Goal: Information Seeking & Learning: Learn about a topic

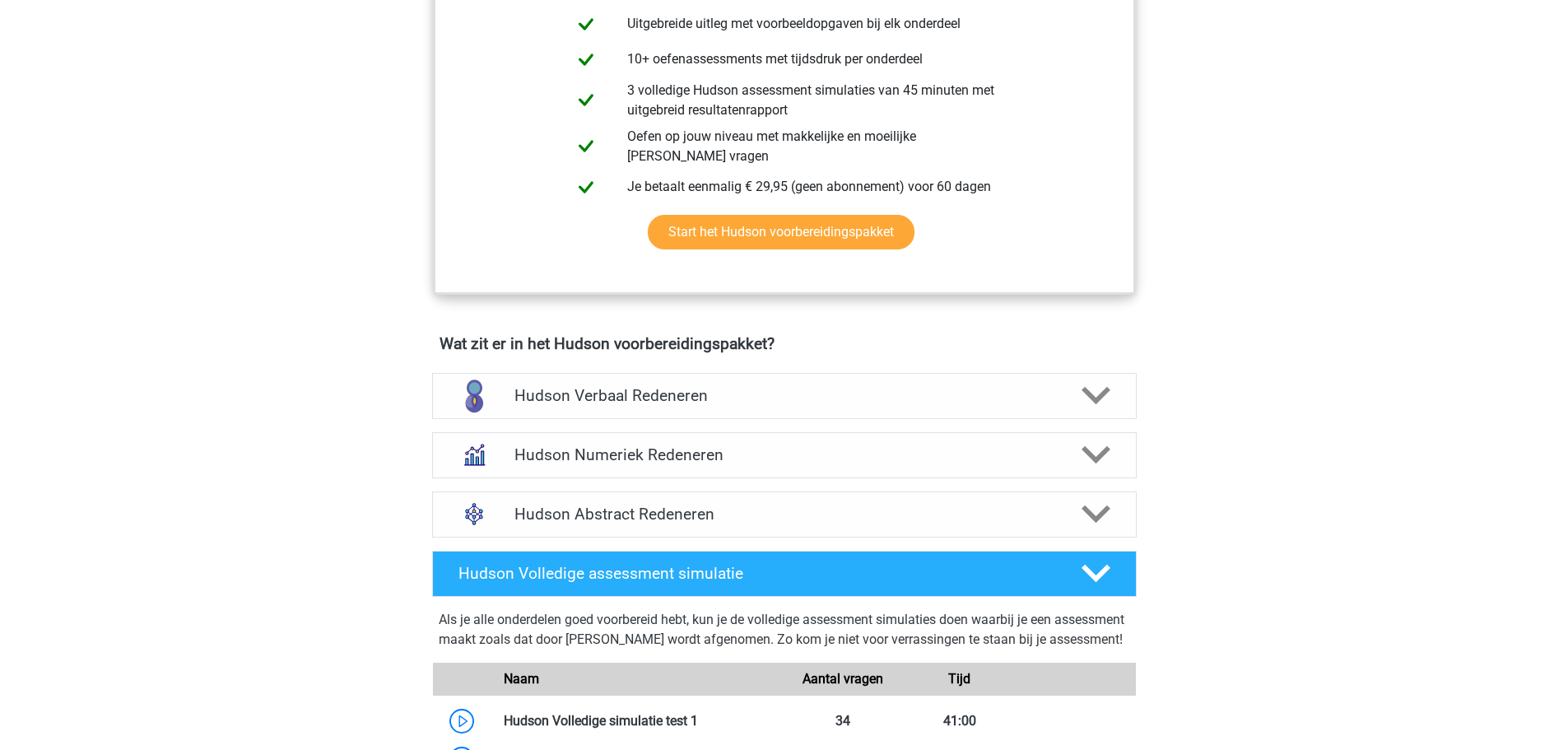
scroll to position [989, 0]
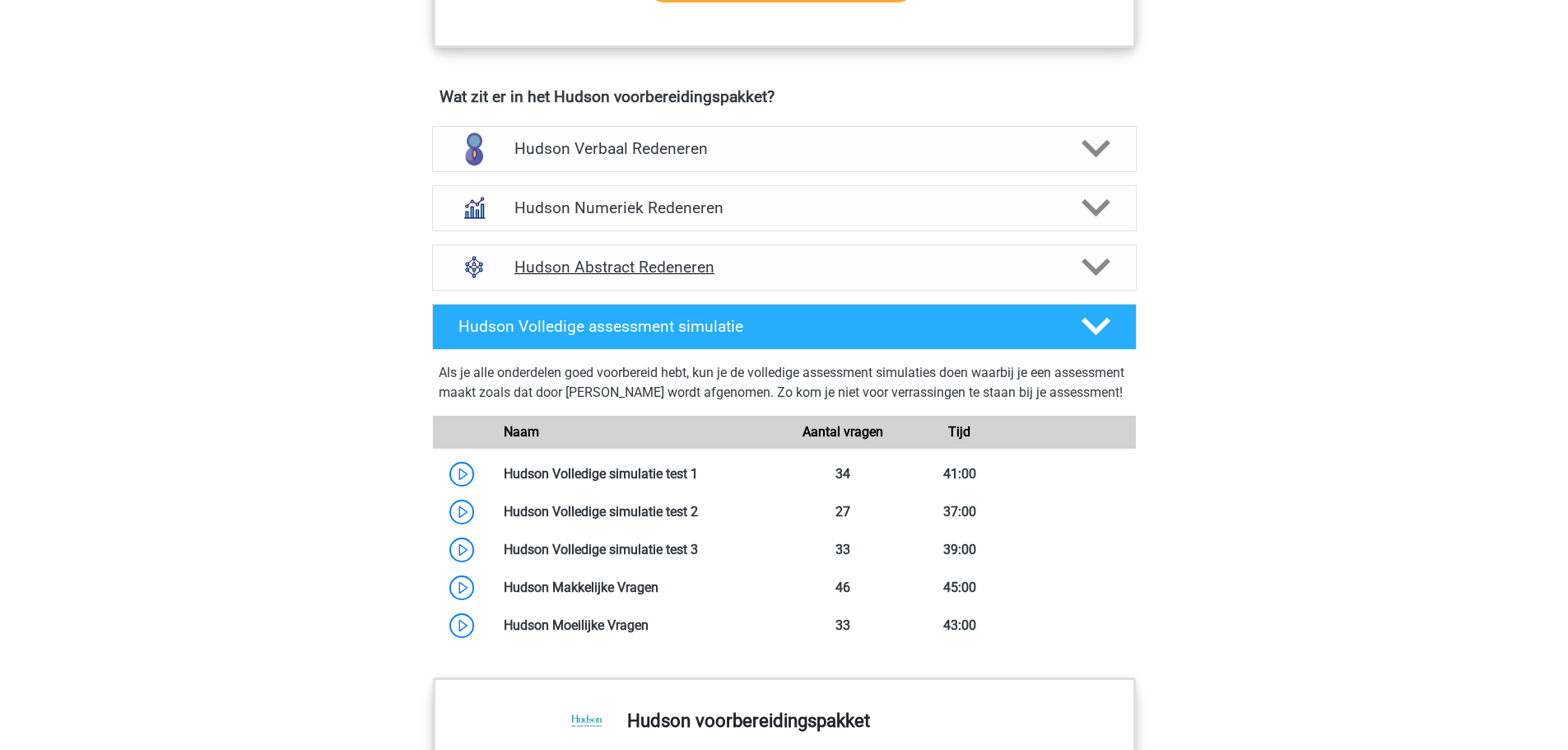
click at [671, 266] on h4 "Hudson Abstract Redeneren" at bounding box center [784, 268] width 539 height 19
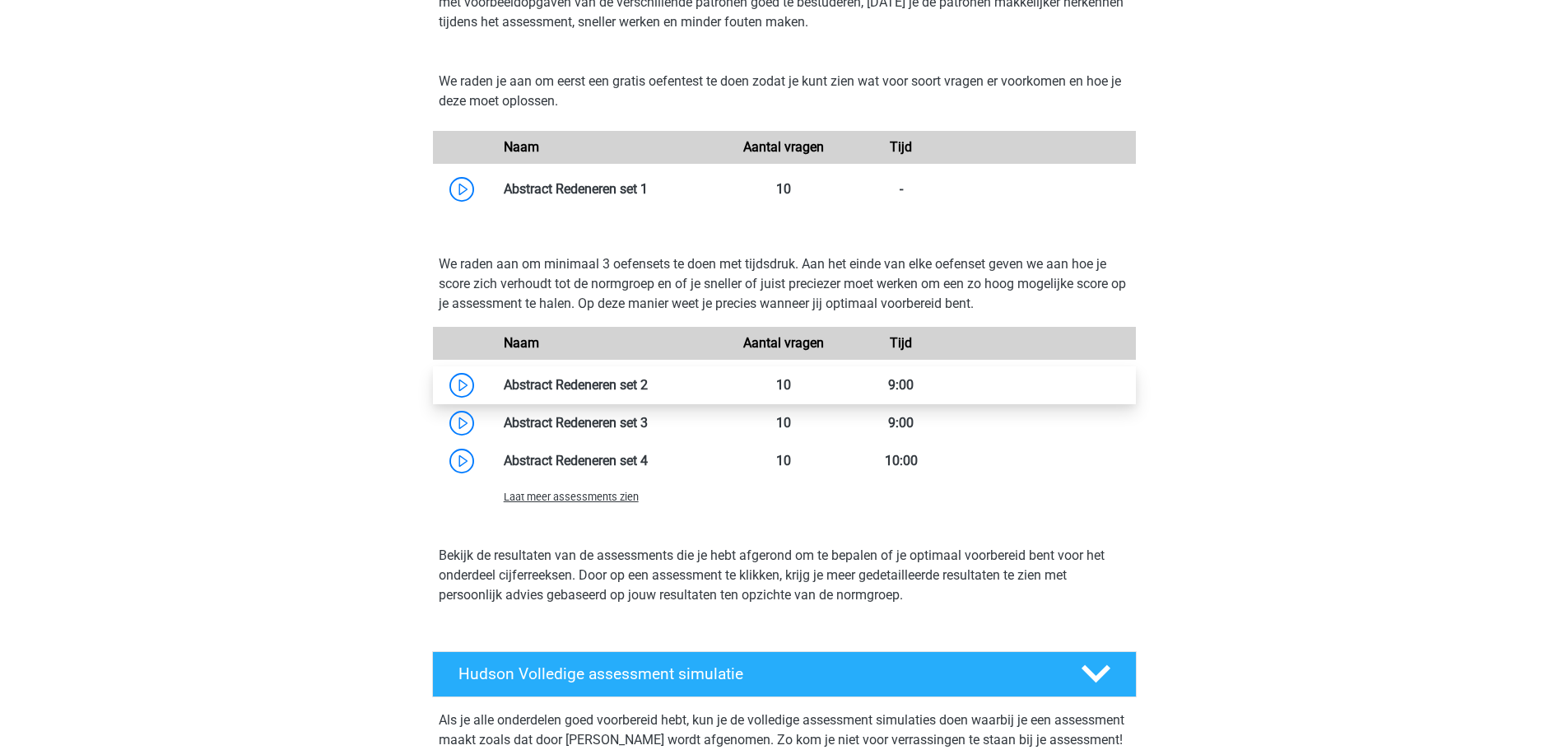
scroll to position [1400, 0]
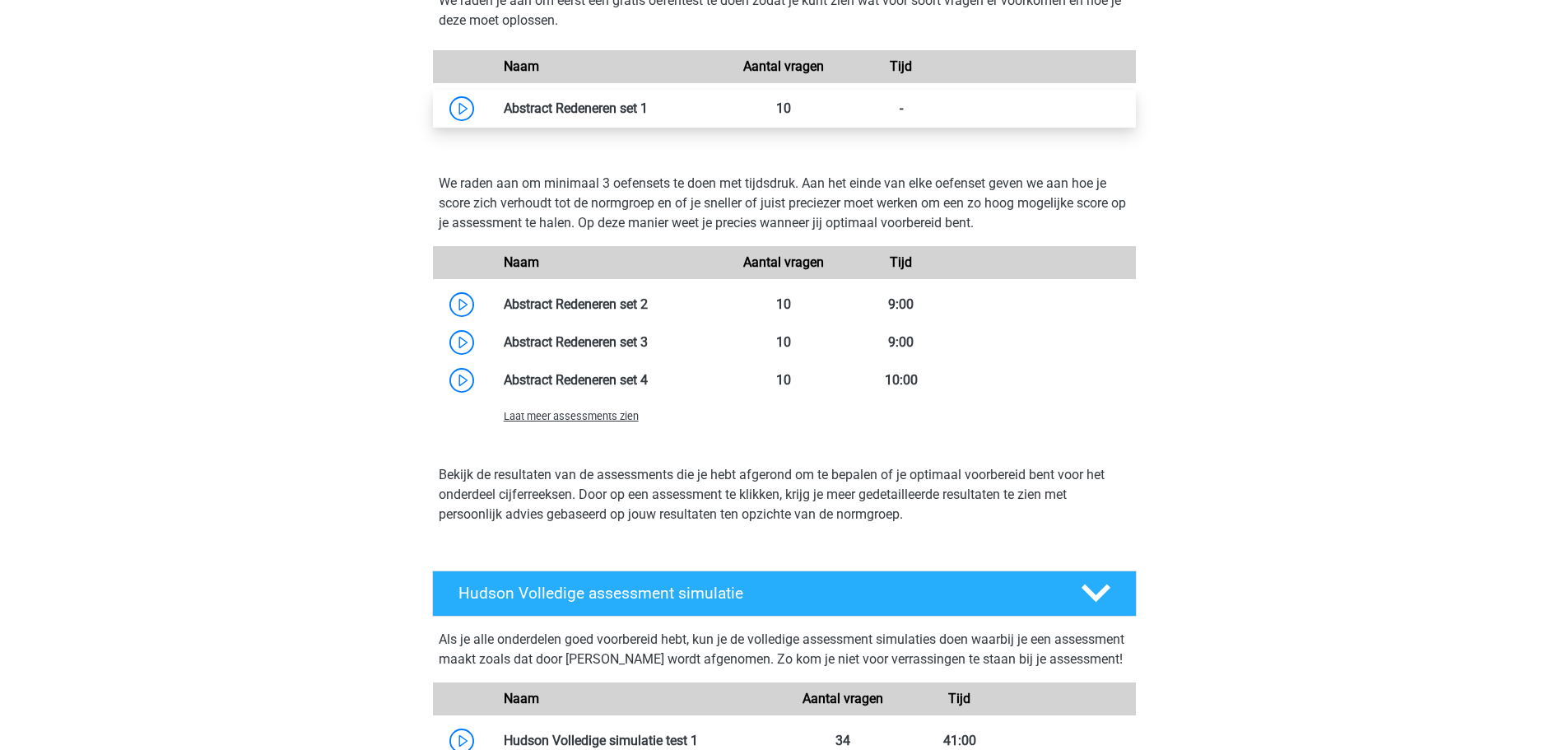
click at [648, 103] on link at bounding box center [648, 109] width 0 height 16
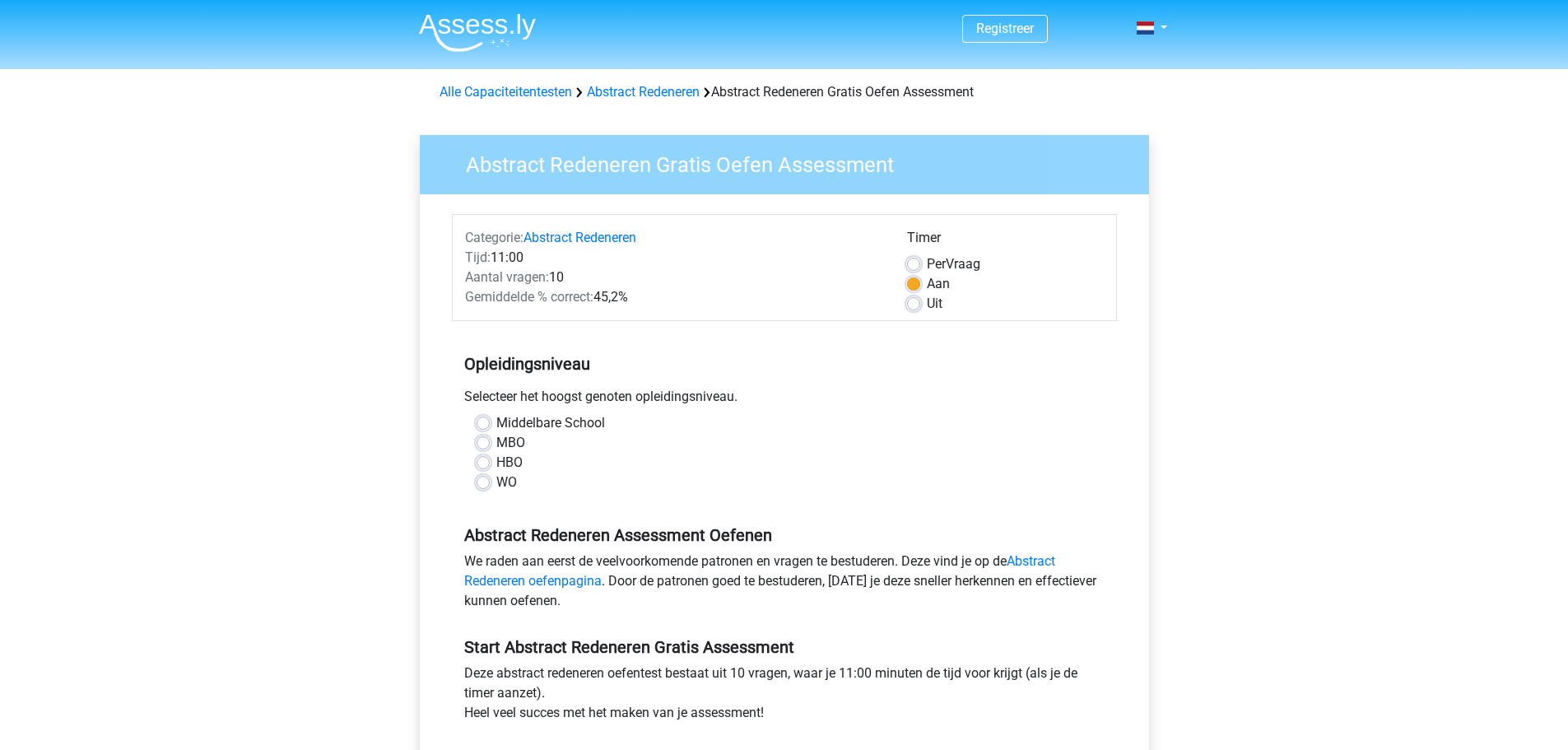
scroll to position [82, 0]
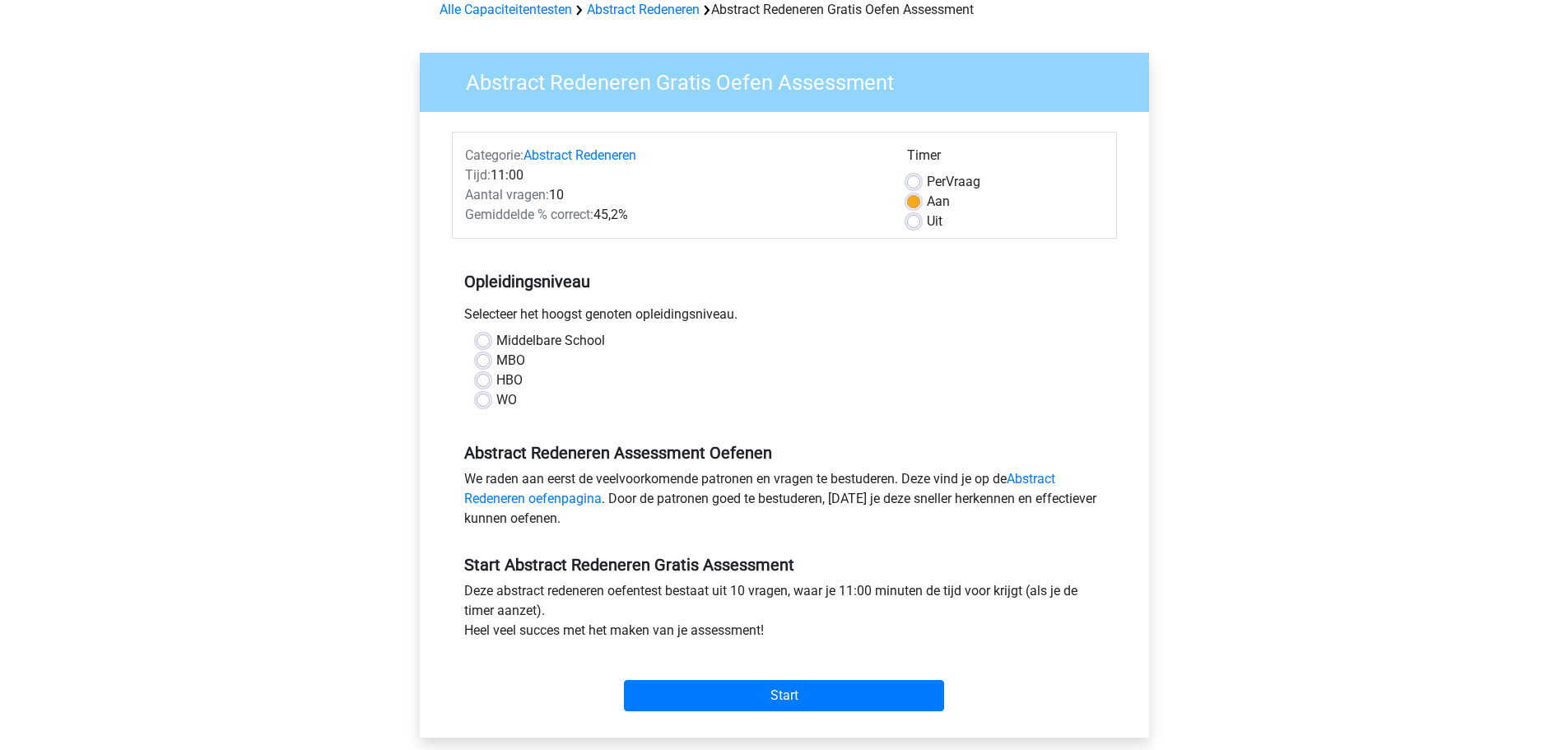
click at [496, 342] on label "Middelbare School" at bounding box center [551, 341] width 109 height 19
click at [482, 342] on input "Middelbare School" at bounding box center [483, 339] width 14 height 16
radio input "true"
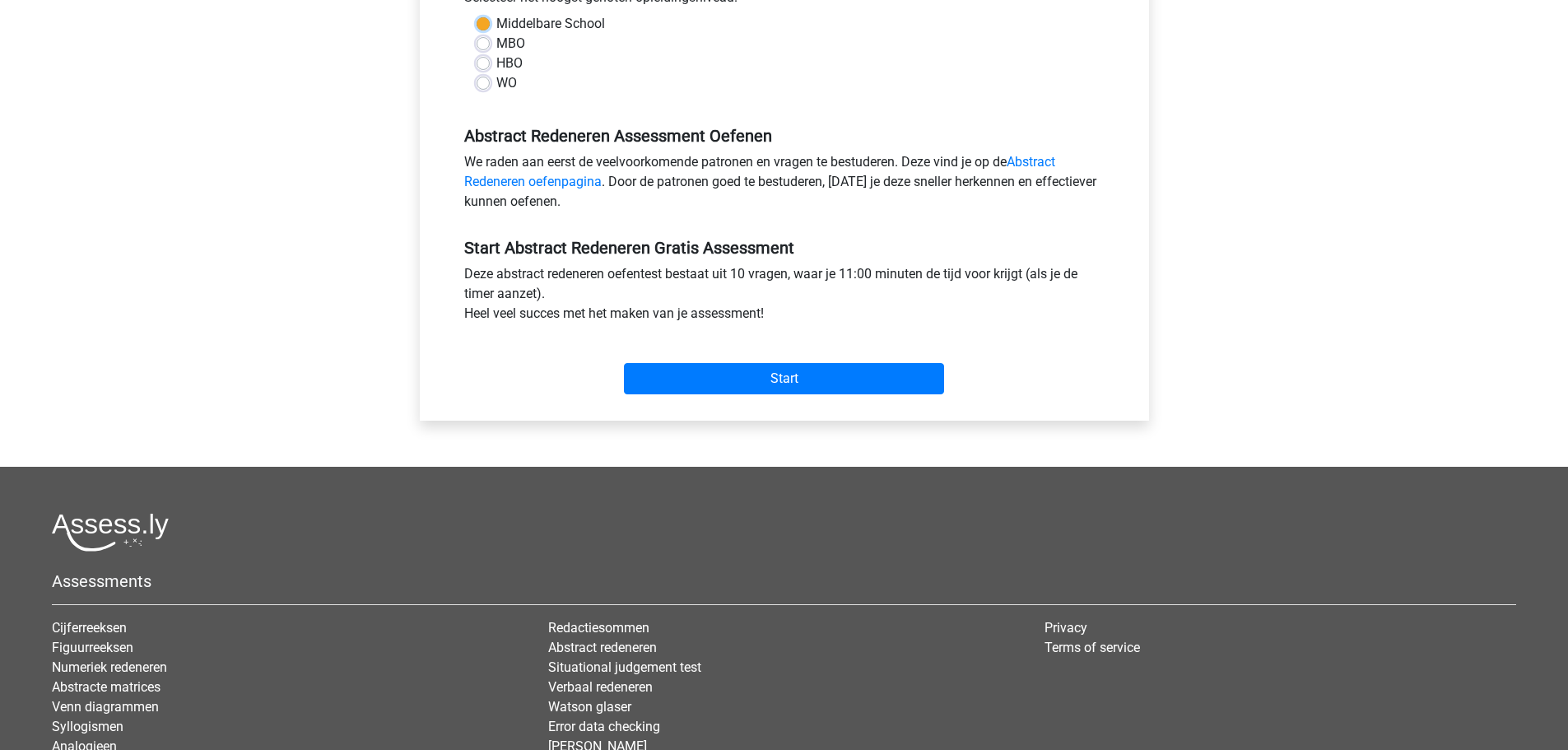
scroll to position [411, 0]
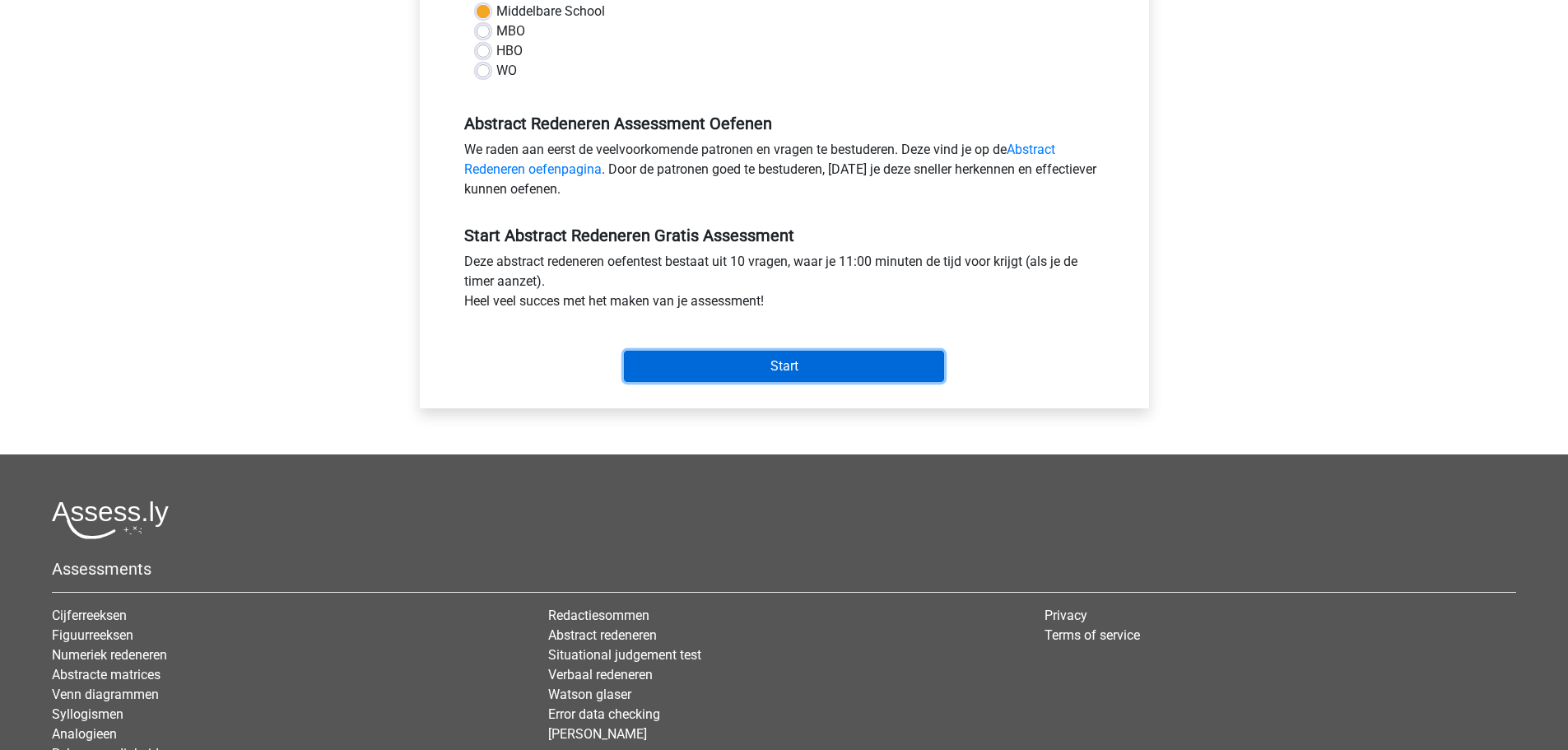
click at [781, 365] on input "Start" at bounding box center [784, 367] width 320 height 31
